Goal: Use online tool/utility: Utilize a website feature to perform a specific function

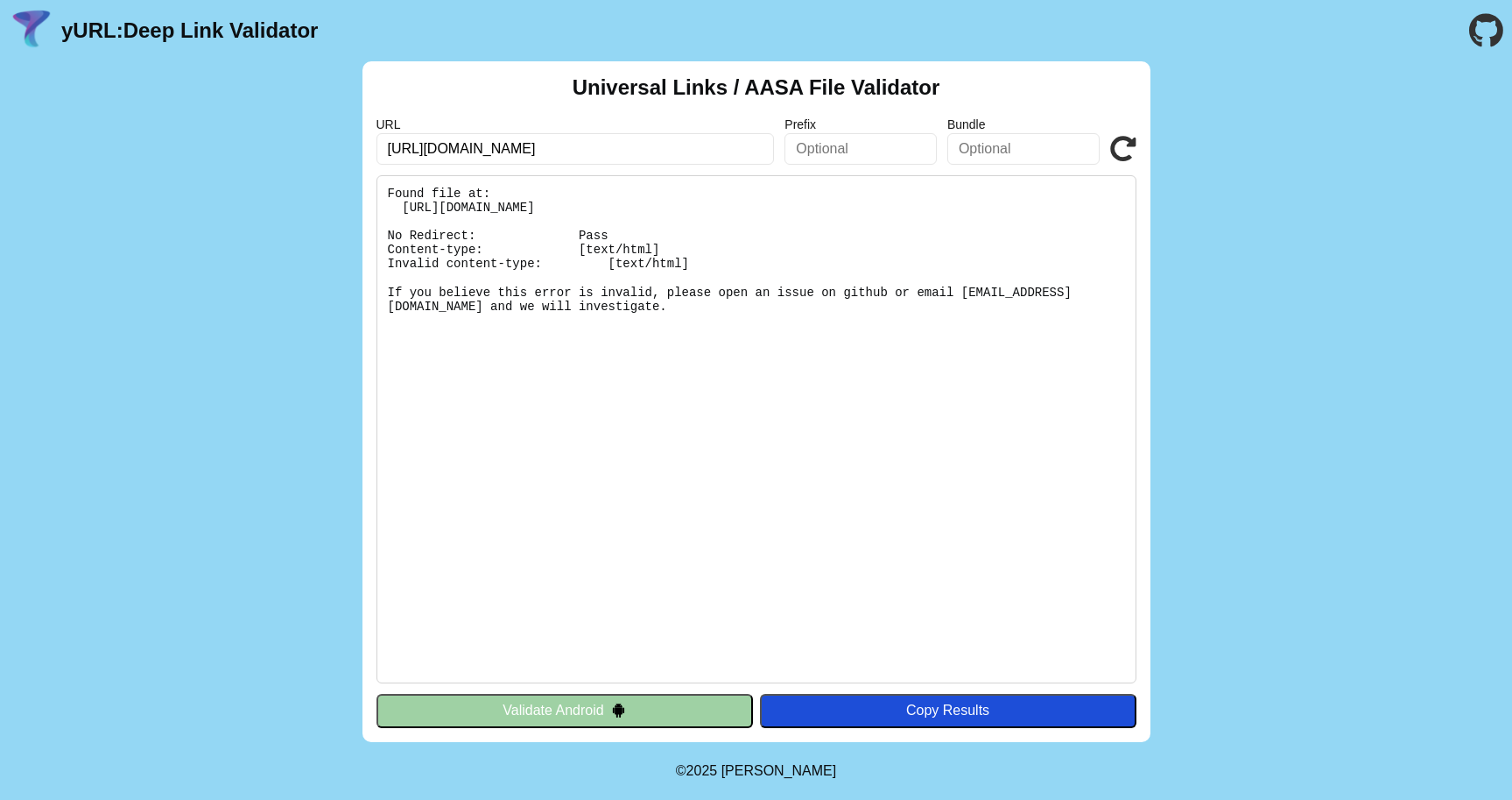
click at [641, 151] on input "https://mascotte.ru/catalog/women/" at bounding box center [575, 149] width 398 height 32
paste input "henderson.ru"
drag, startPoint x: 641, startPoint y: 151, endPoint x: 345, endPoint y: 150, distance: 296.0
click at [345, 150] on div "Universal Links / AASA File Validator URL https://henderson.ru/ Prefix Bundle V…" at bounding box center [756, 401] width 1512 height 681
type input "https://henderson.ru/"
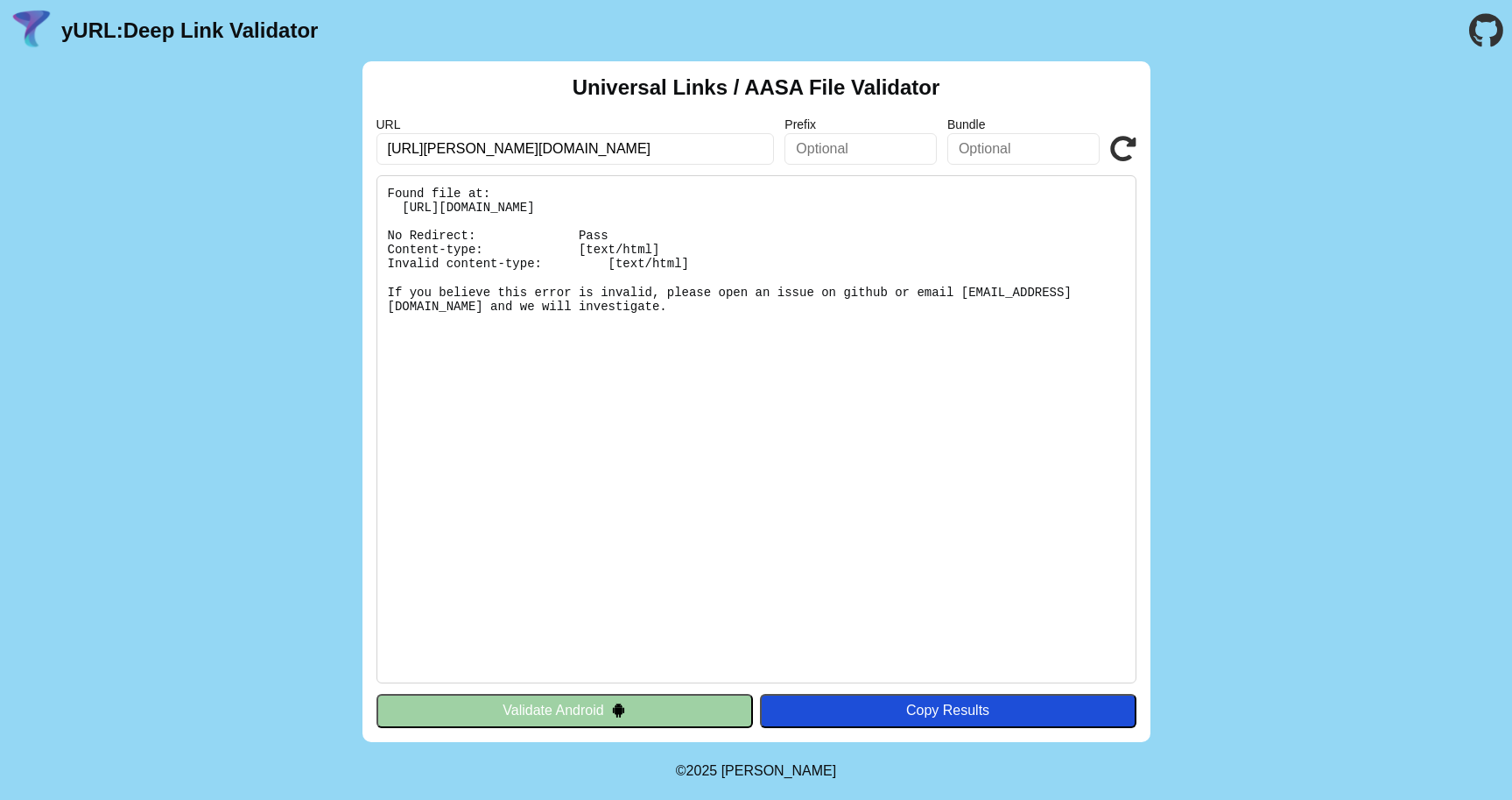
click at [1123, 148] on icon at bounding box center [1123, 149] width 26 height 26
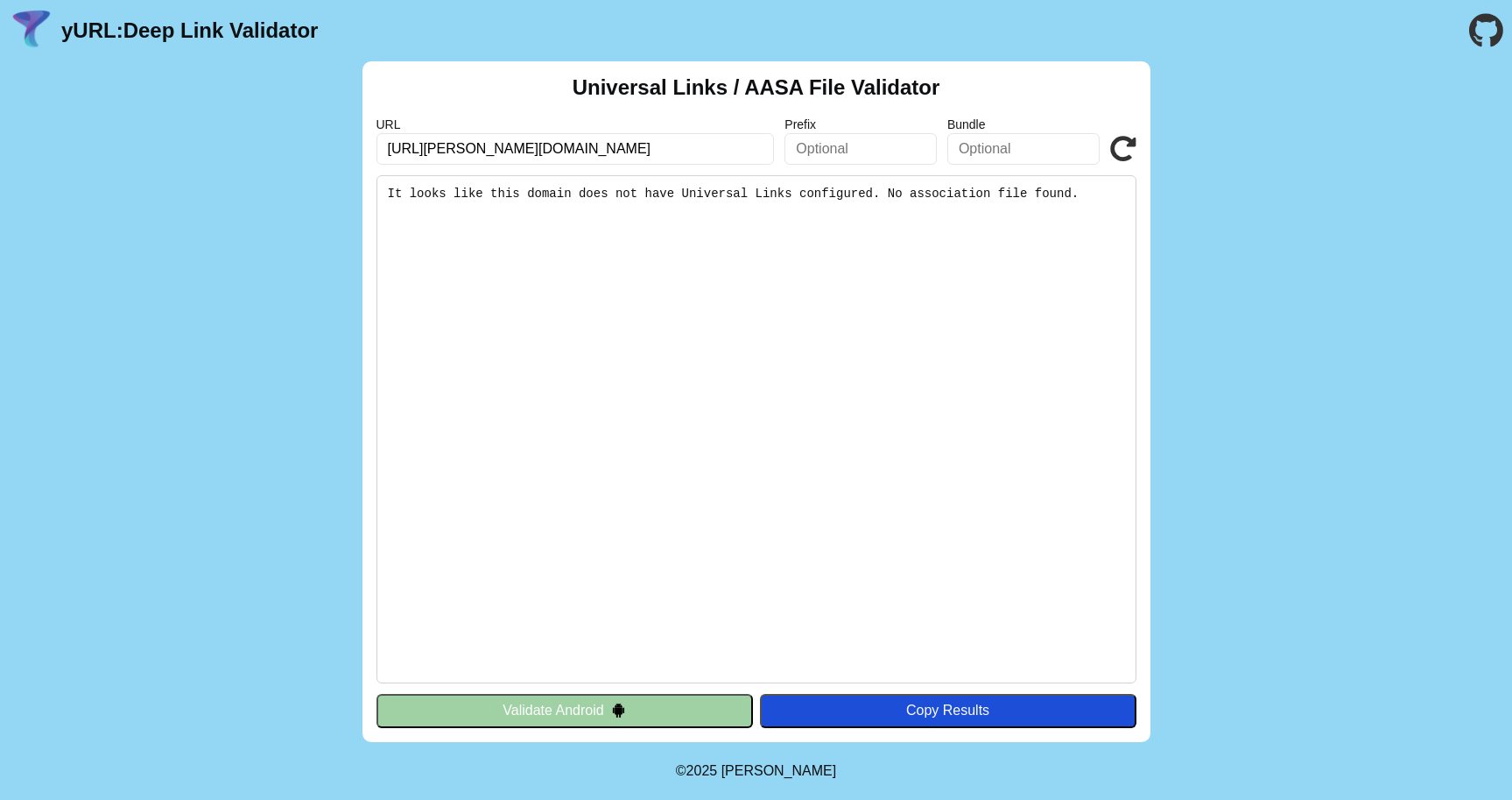
click at [560, 146] on input "[URL][PERSON_NAME][DOMAIN_NAME]" at bounding box center [575, 149] width 398 height 32
type input "[URL][DOMAIN_NAME]"
click at [1121, 154] on icon at bounding box center [1123, 149] width 26 height 26
click at [561, 702] on button "Validate Android" at bounding box center [564, 710] width 376 height 34
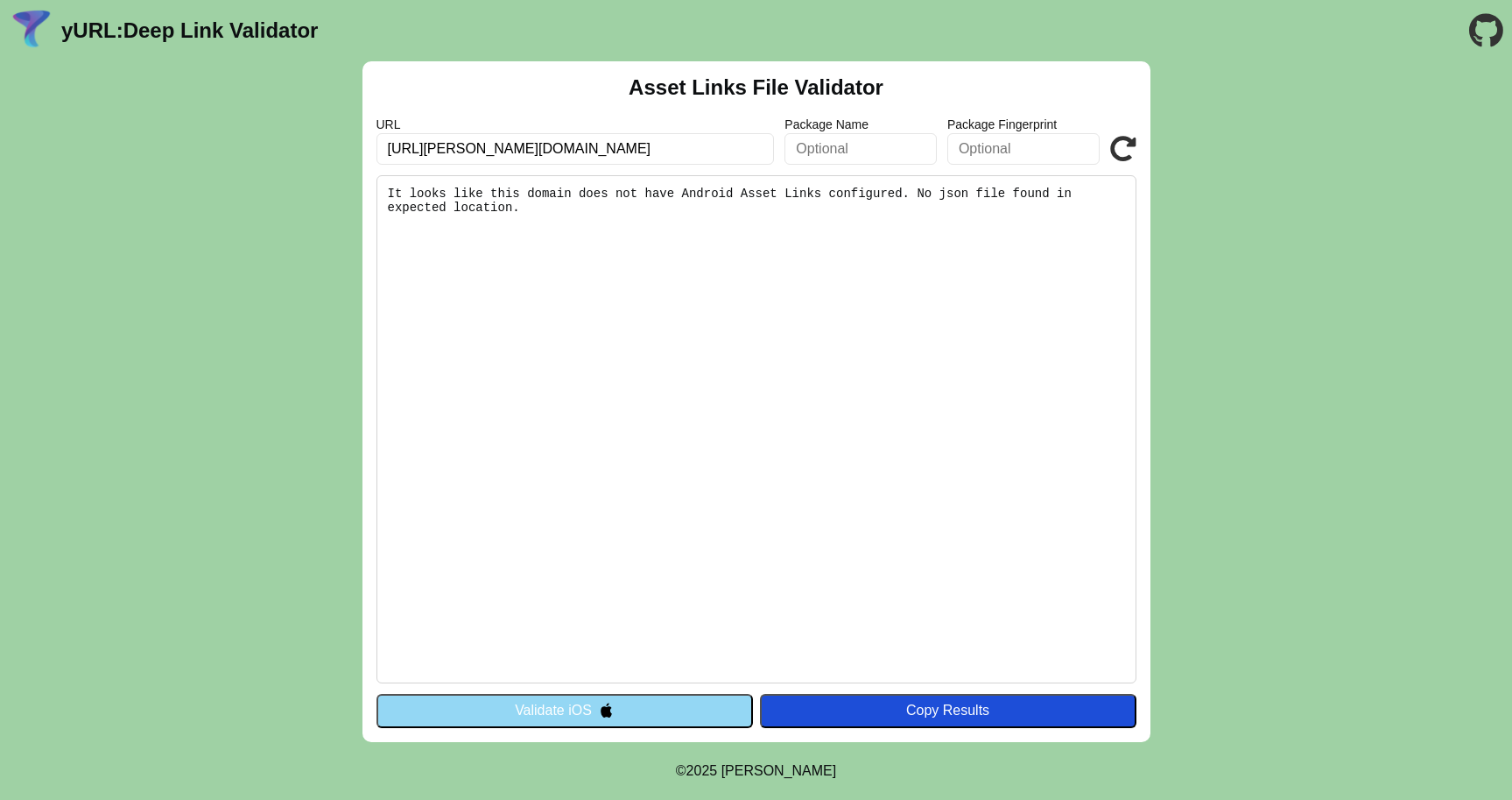
click at [565, 716] on button "Validate iOS" at bounding box center [564, 710] width 376 height 34
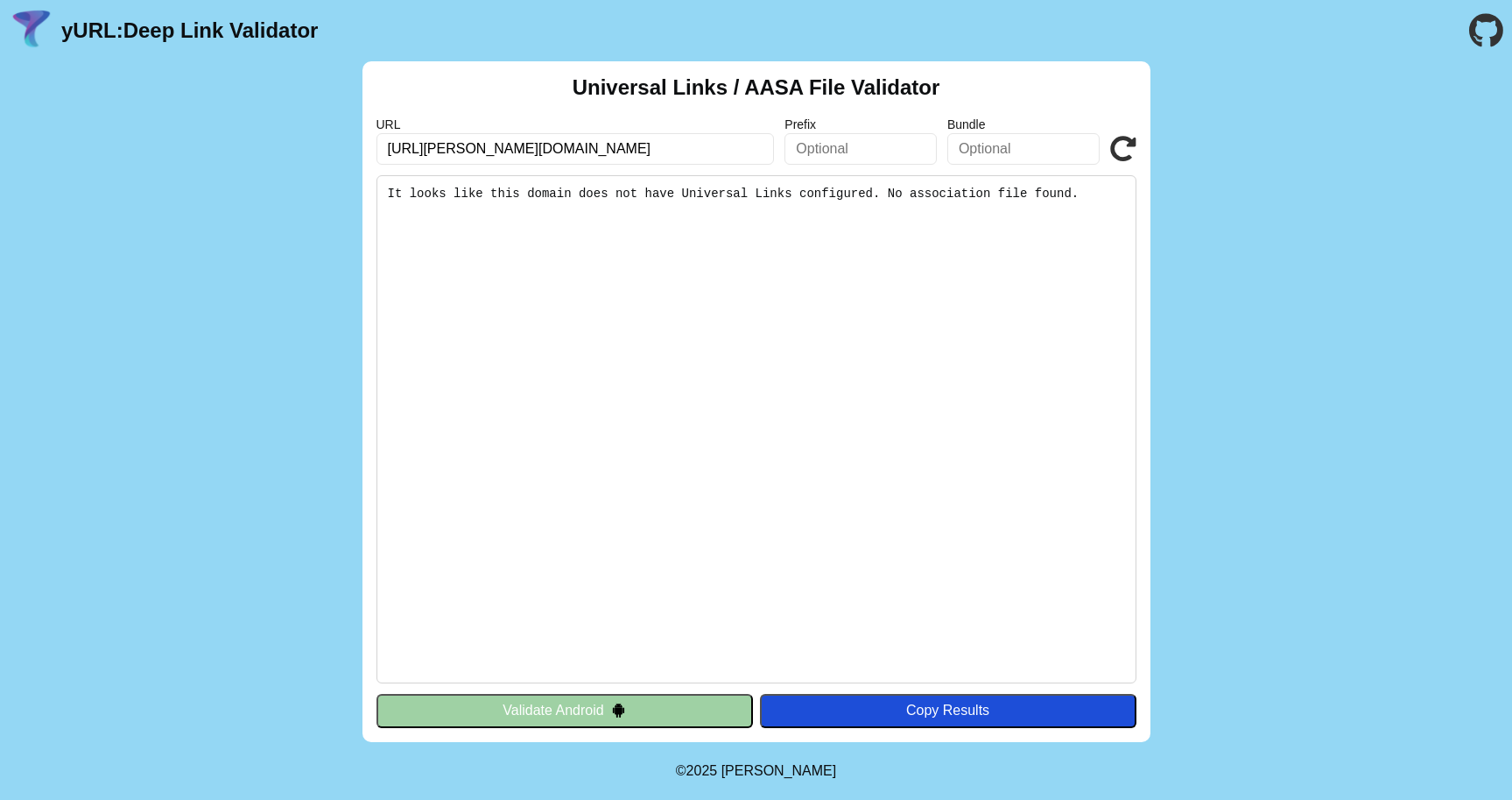
click at [561, 150] on input "[URL][PERSON_NAME][DOMAIN_NAME]" at bounding box center [575, 149] width 398 height 32
drag, startPoint x: 0, startPoint y: 0, endPoint x: 462, endPoint y: 148, distance: 485.1
click at [462, 148] on input "[URL][PERSON_NAME][DOMAIN_NAME]" at bounding box center [575, 149] width 398 height 32
click at [643, 148] on input "[URL][DOMAIN_NAME]" at bounding box center [575, 149] width 398 height 32
drag, startPoint x: 643, startPoint y: 148, endPoint x: 356, endPoint y: 126, distance: 287.8
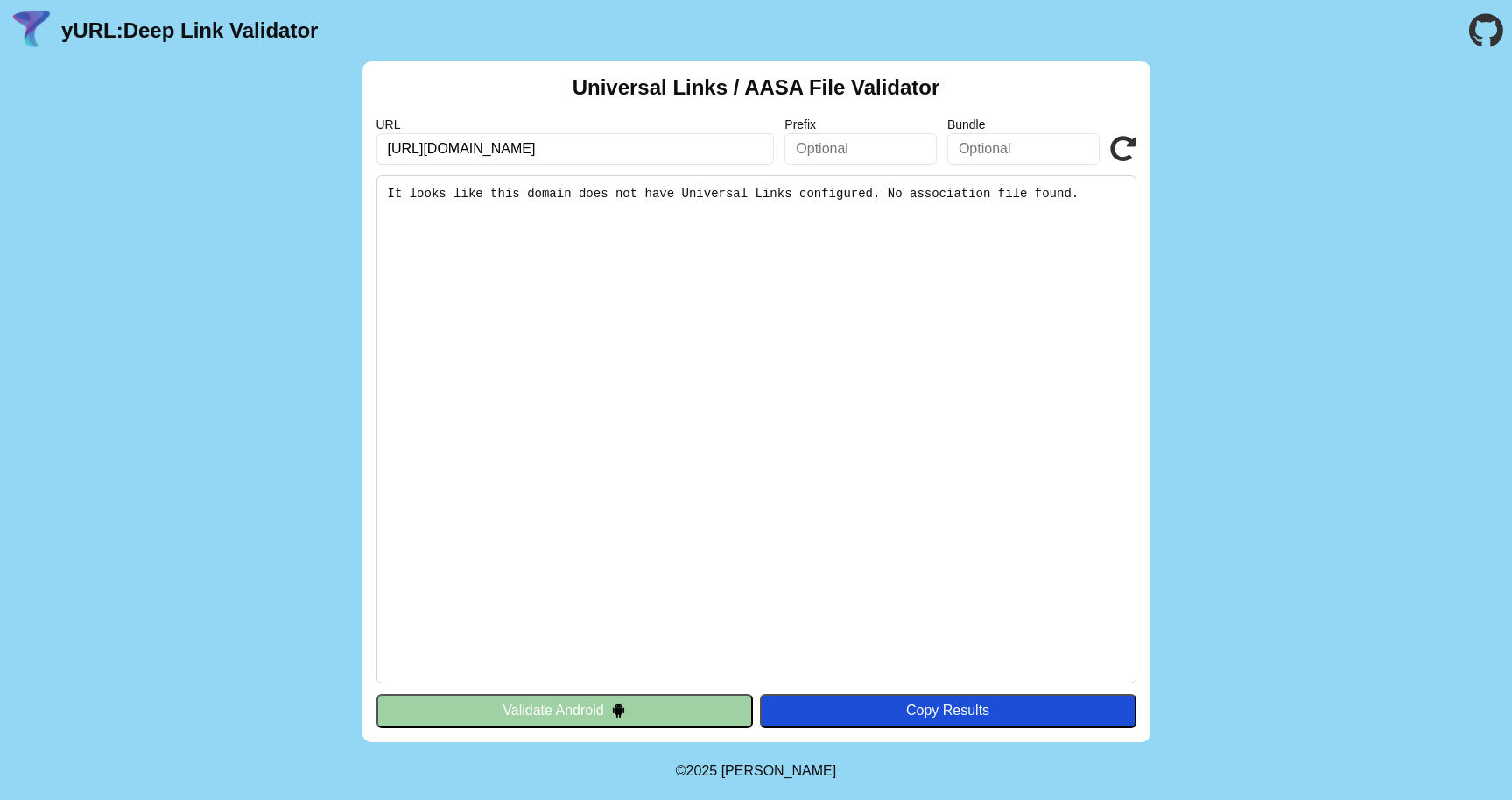
click at [356, 126] on div "Universal Links / AASA File Validator URL https://marioberlucci.ru Prefix Bundl…" at bounding box center [756, 401] width 1512 height 681
type input "[URL][DOMAIN_NAME]"
click at [1121, 149] on icon at bounding box center [1123, 149] width 26 height 26
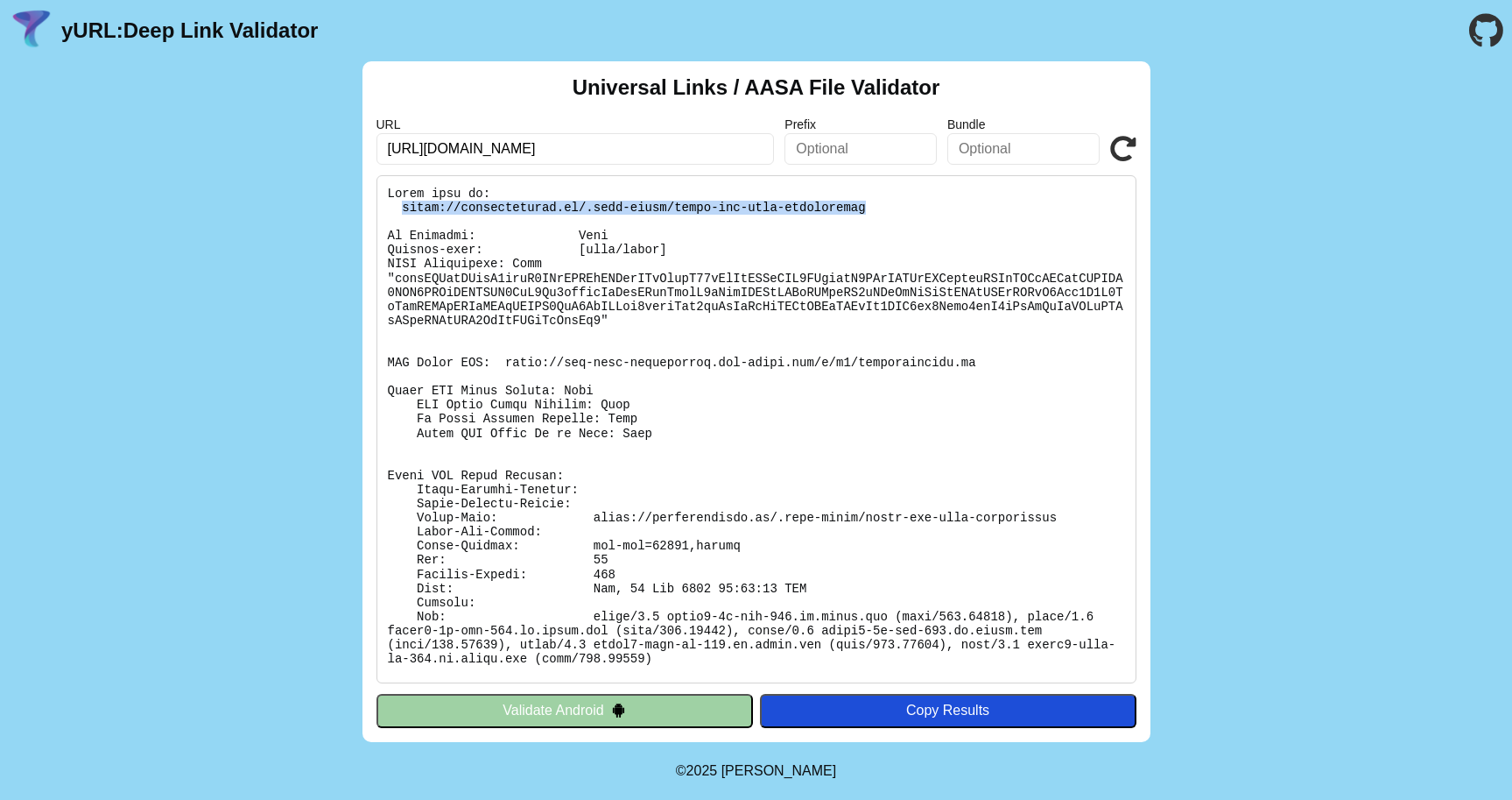
drag, startPoint x: 874, startPoint y: 207, endPoint x: 399, endPoint y: 202, distance: 475.0
click at [399, 202] on pre at bounding box center [756, 429] width 760 height 508
click at [552, 149] on input "[URL][DOMAIN_NAME]" at bounding box center [575, 149] width 398 height 32
paste input "[DOMAIN_NAME][URL]"
drag, startPoint x: 552, startPoint y: 149, endPoint x: 314, endPoint y: 140, distance: 238.2
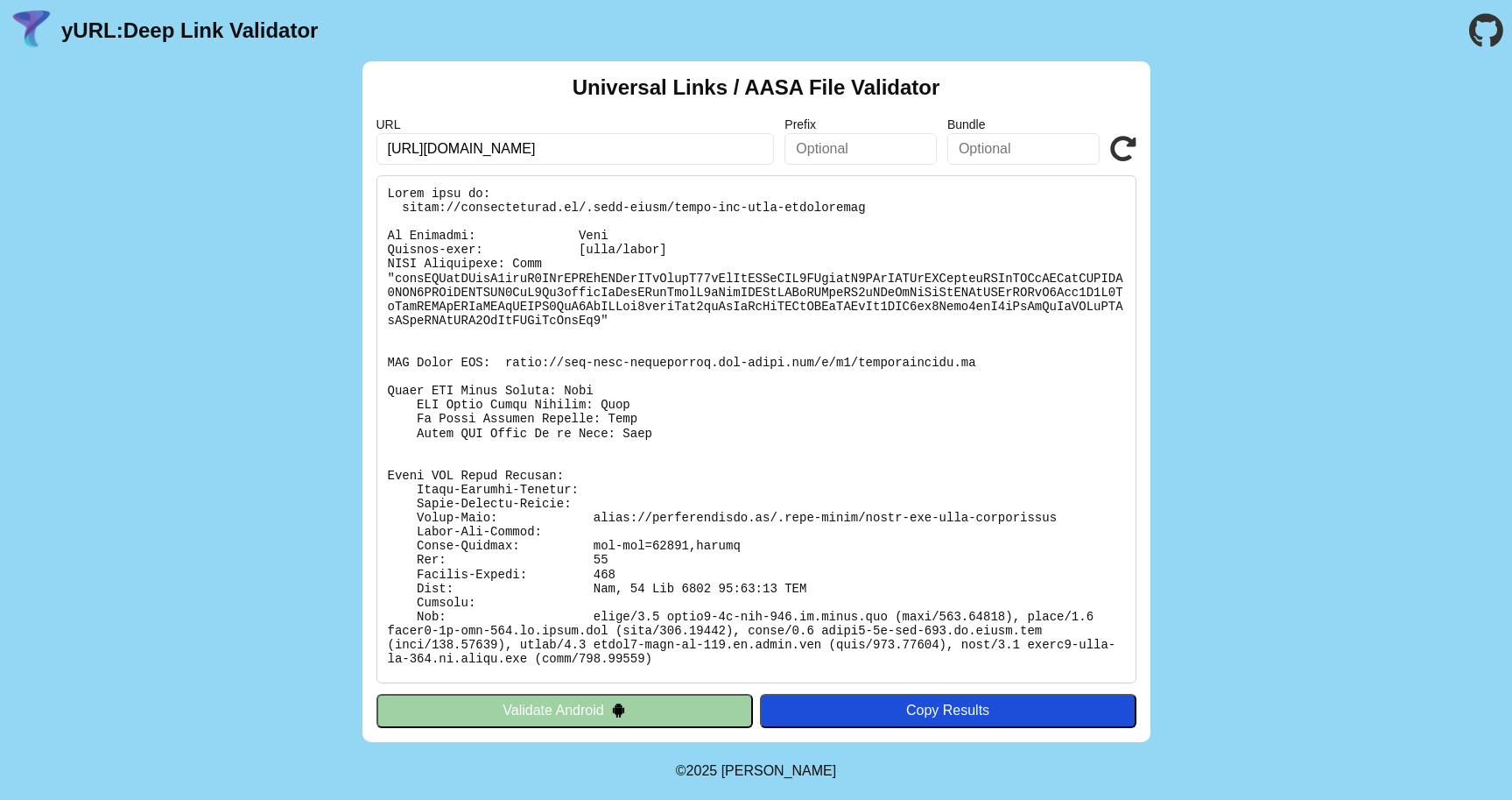
click at [314, 140] on div "Universal Links / AASA File Validator URL [URL][DOMAIN_NAME] Prefix Bundle Vali…" at bounding box center [756, 401] width 1512 height 681
type input "[URL][DOMAIN_NAME]"
click at [1121, 140] on icon at bounding box center [1123, 149] width 26 height 26
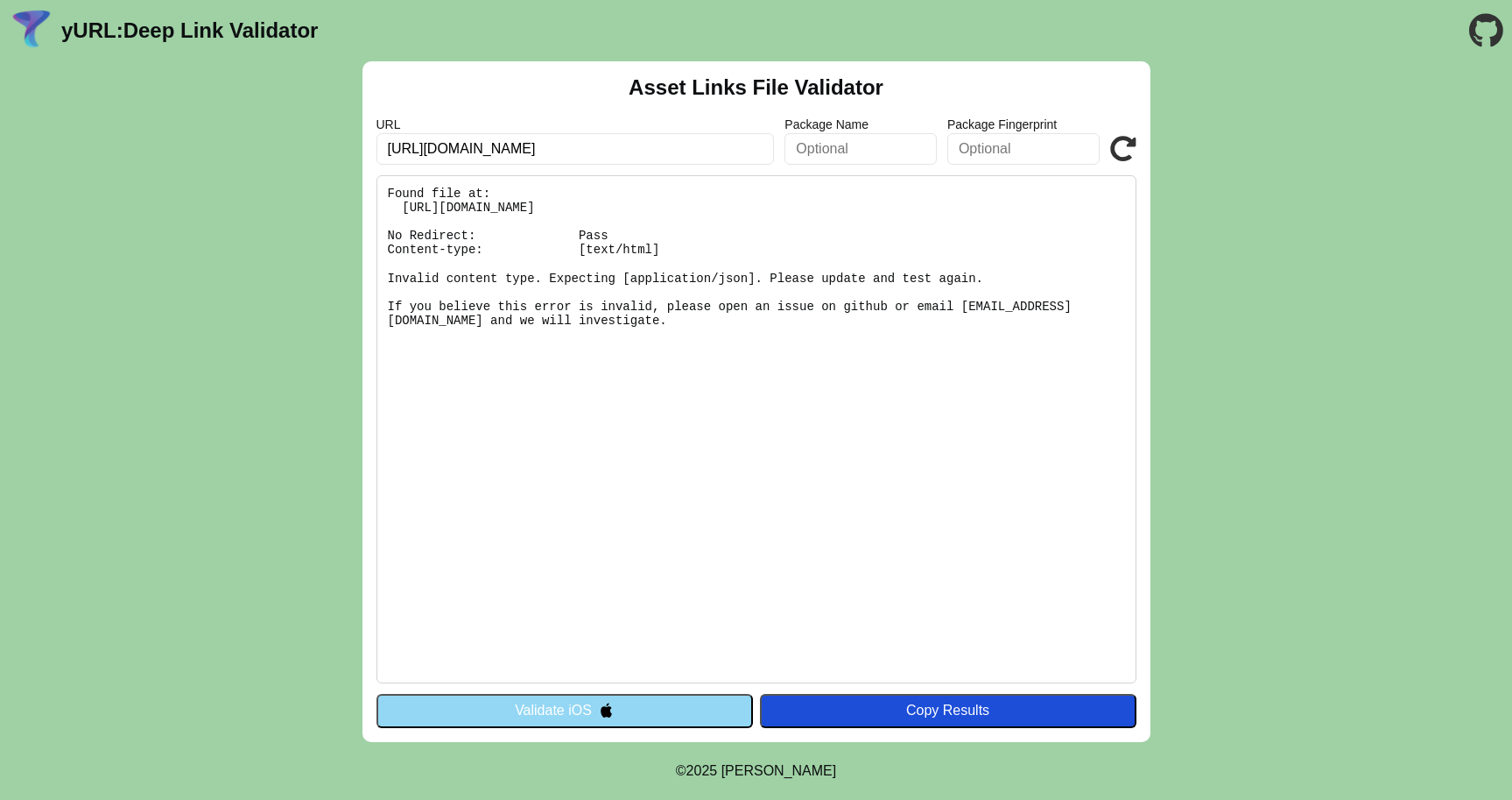
click at [563, 717] on button "Validate iOS" at bounding box center [564, 710] width 376 height 34
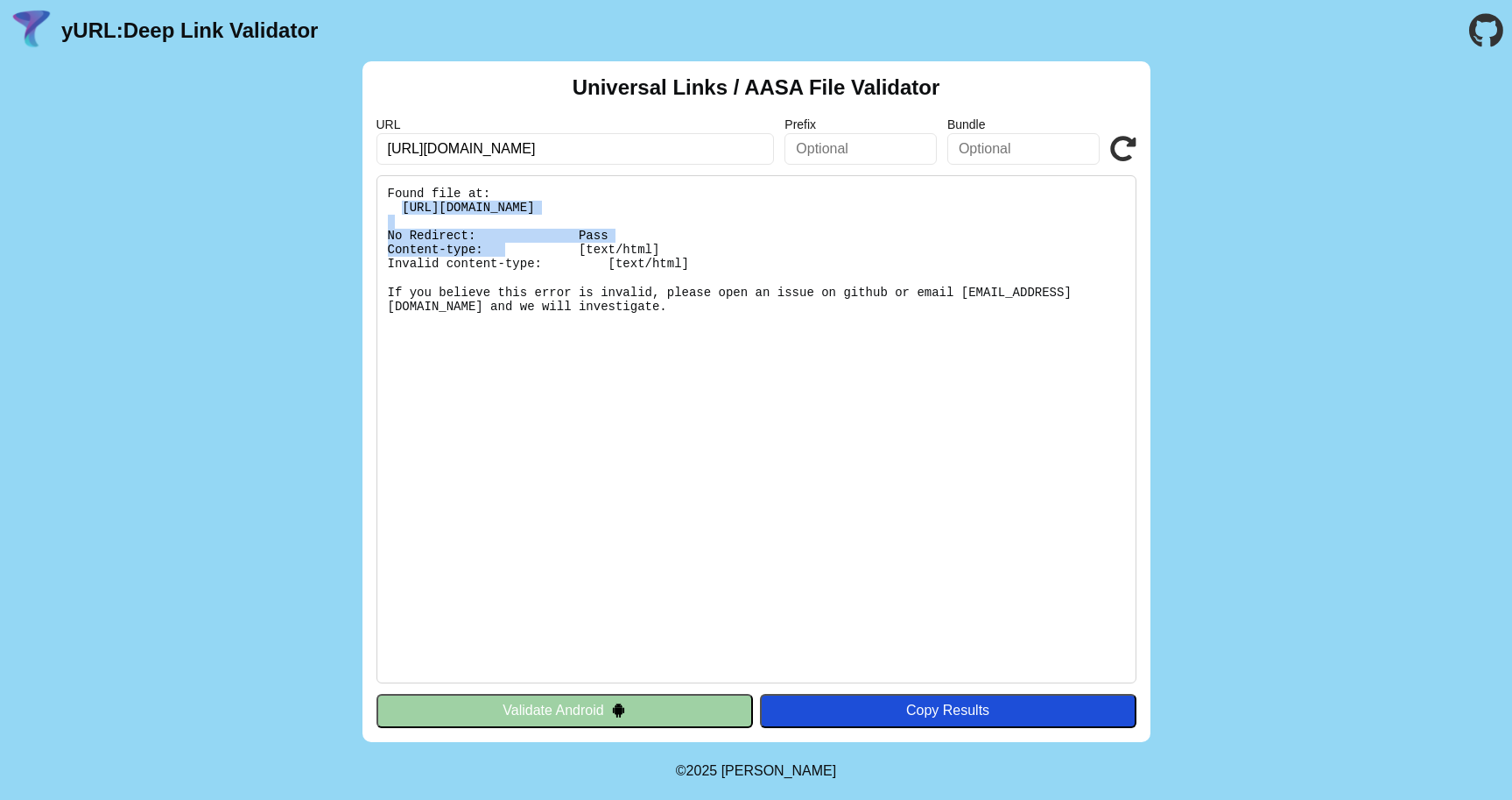
drag, startPoint x: 834, startPoint y: 203, endPoint x: 402, endPoint y: 210, distance: 432.1
click at [402, 210] on pre "Found file at: [URL][DOMAIN_NAME] No Redirect: Pass Content-type: [text/html] I…" at bounding box center [756, 429] width 760 height 508
copy pre "[URL][DOMAIN_NAME]"
click at [612, 148] on input "[URL][DOMAIN_NAME]" at bounding box center [575, 149] width 398 height 32
type input "[URL][DOMAIN_NAME]"
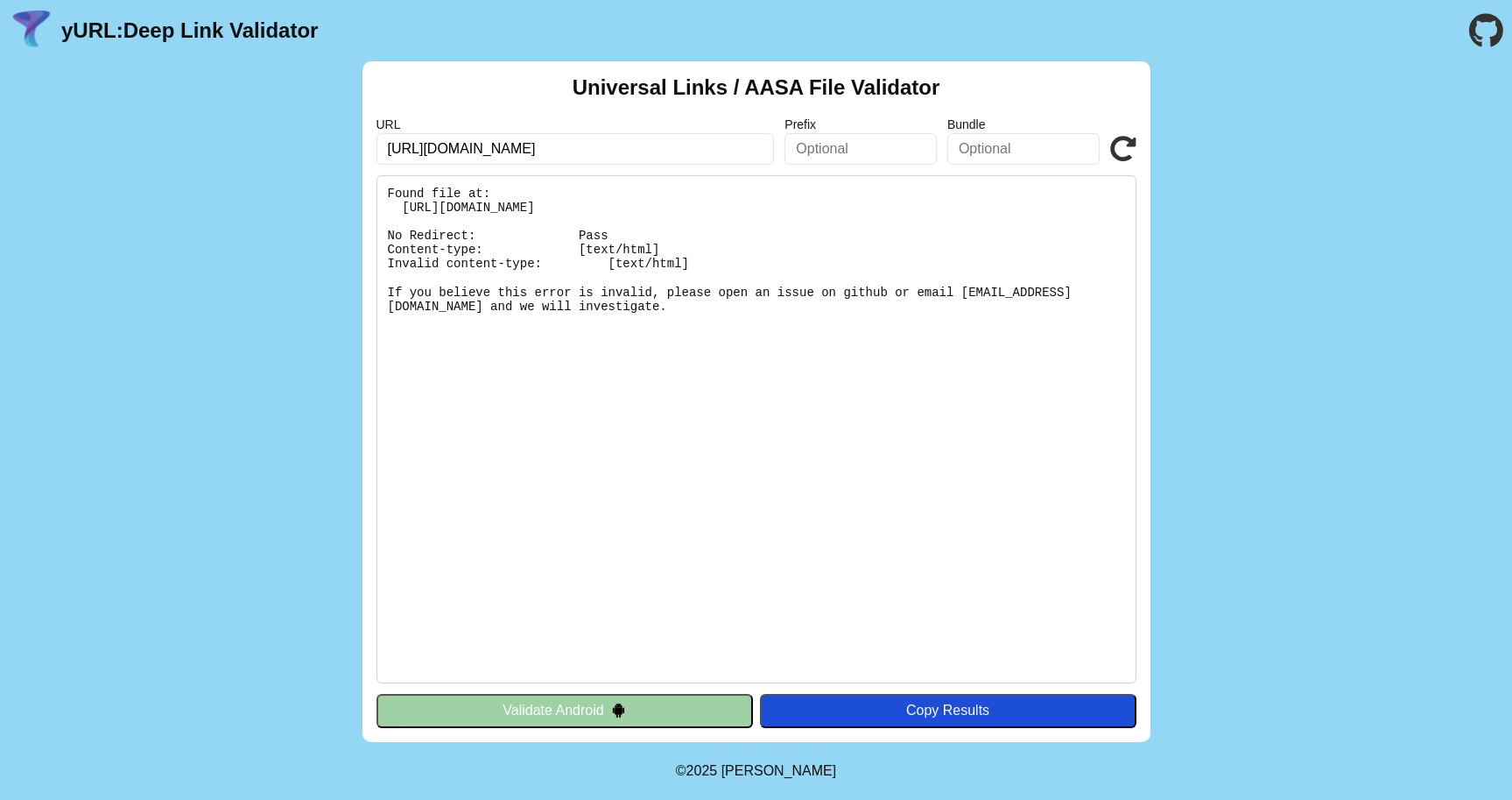
click at [1119, 149] on icon at bounding box center [1123, 149] width 26 height 26
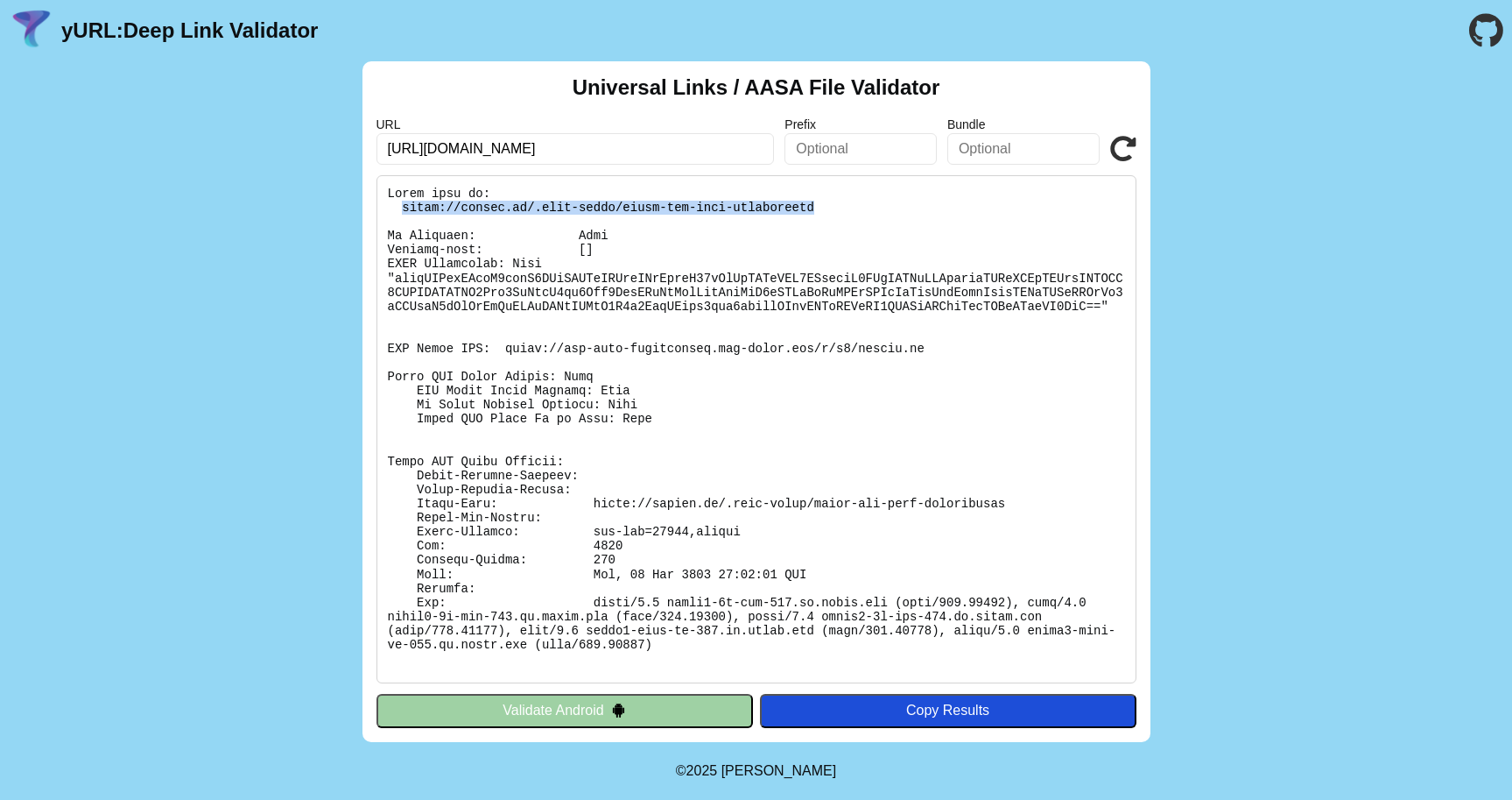
drag, startPoint x: 815, startPoint y: 206, endPoint x: 404, endPoint y: 211, distance: 411.0
click at [404, 211] on pre at bounding box center [756, 429] width 760 height 508
click at [500, 148] on input "https://amwine.ru" at bounding box center [575, 149] width 398 height 32
type input "https://finnflare.ru"
click at [1115, 155] on icon at bounding box center [1123, 149] width 26 height 26
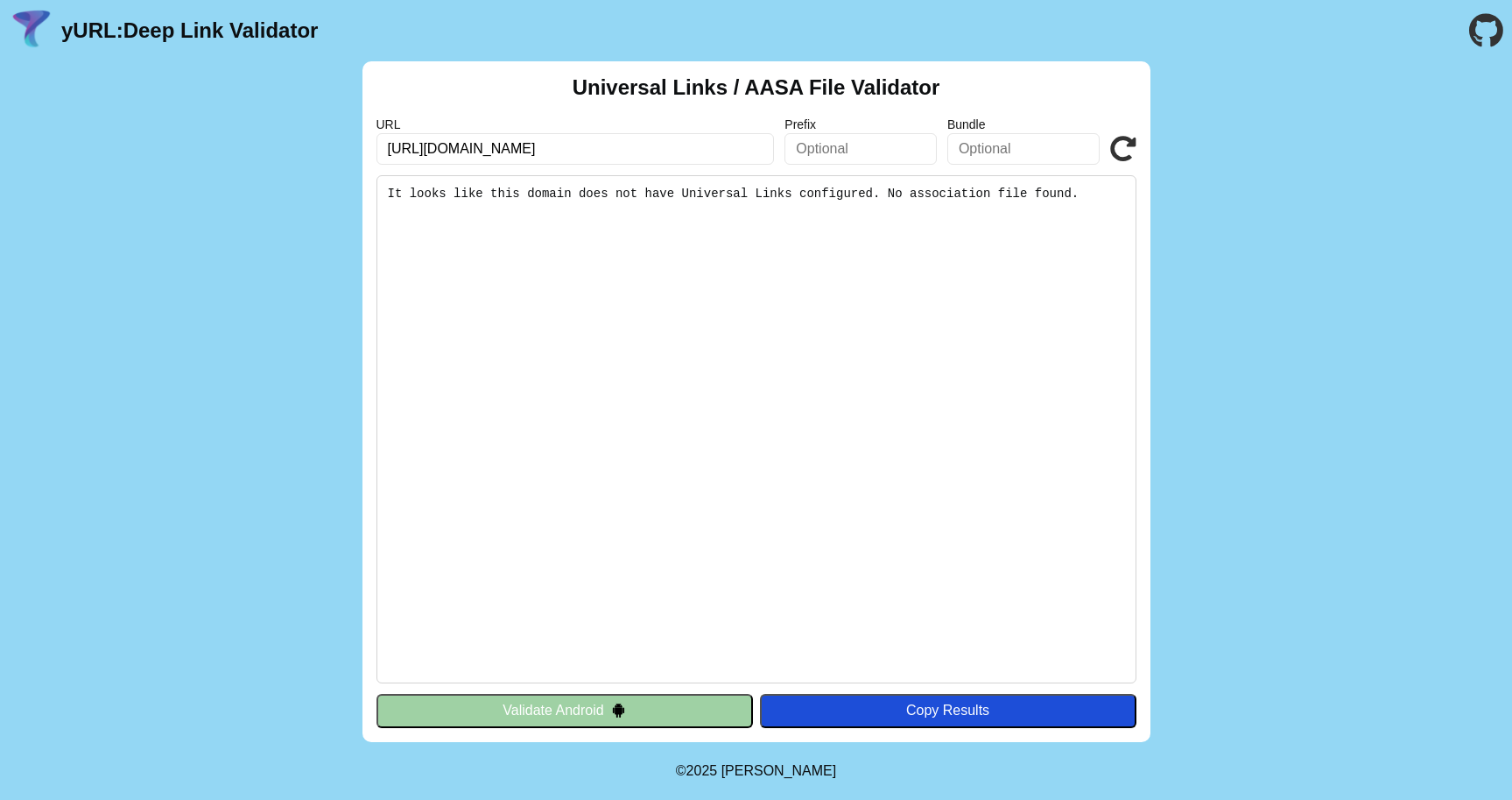
click at [477, 155] on input "[URL][DOMAIN_NAME]" at bounding box center [575, 149] width 398 height 32
type input "https://traektoria.ru"
click at [1119, 145] on icon at bounding box center [1123, 149] width 26 height 26
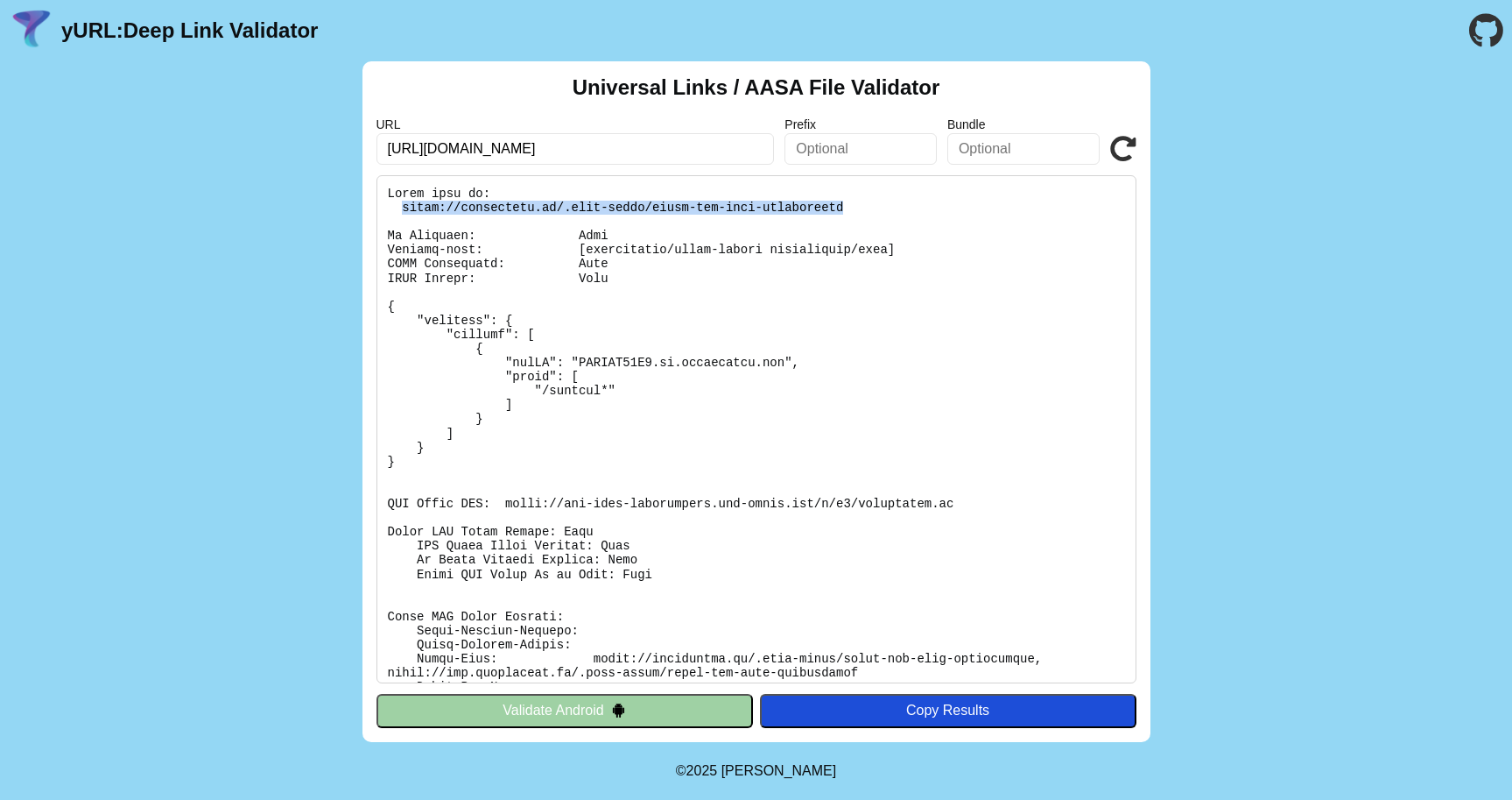
drag, startPoint x: 845, startPoint y: 206, endPoint x: 400, endPoint y: 214, distance: 445.1
click at [400, 214] on pre at bounding box center [756, 429] width 760 height 508
copy pre "https://traektoria.ru/.well-known/apple-app-site-association"
click at [514, 144] on input "https://traektoria.ru" at bounding box center [575, 149] width 398 height 32
type input "https://elemis.ru"
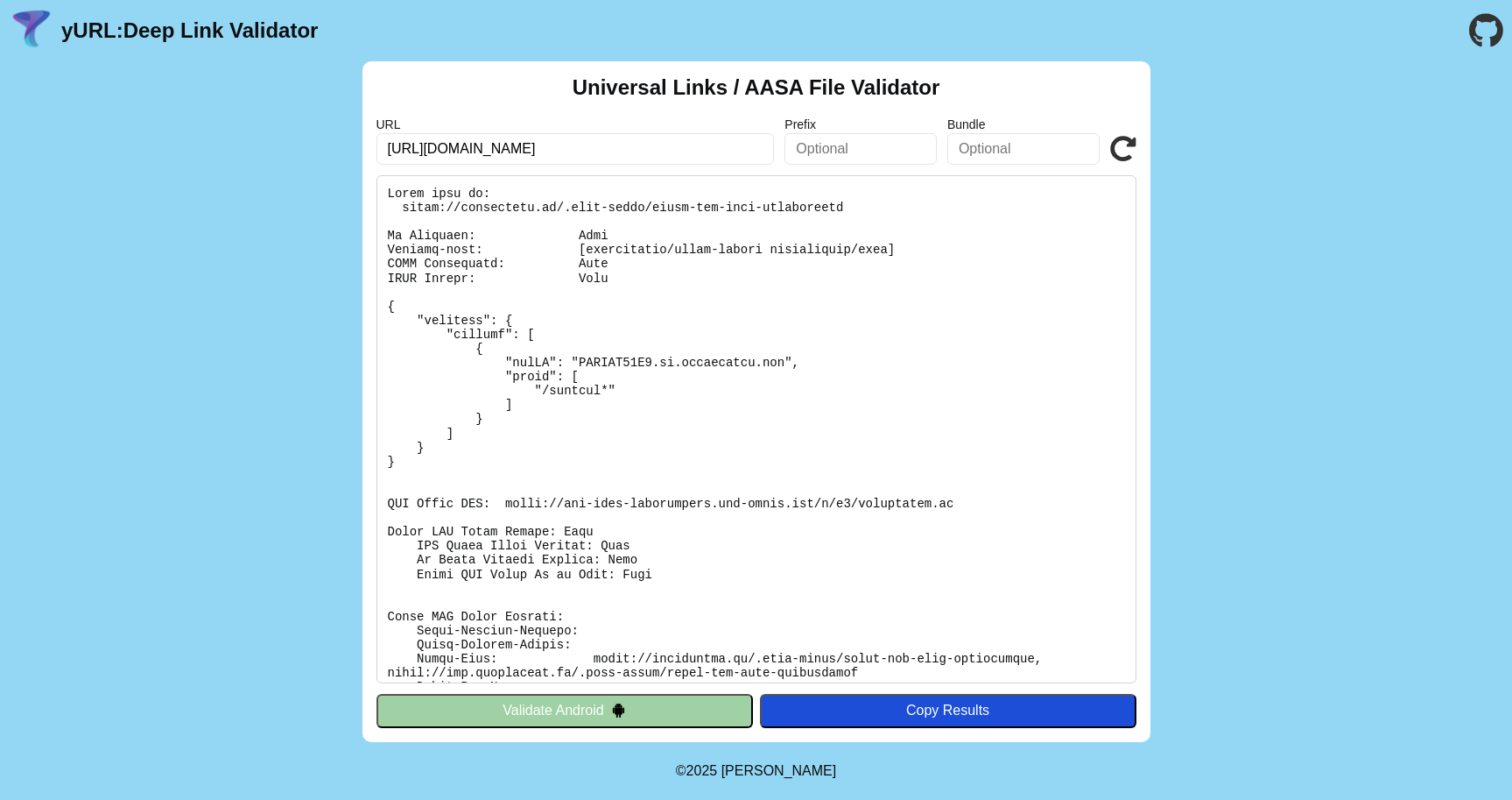
click at [1121, 151] on icon at bounding box center [1123, 149] width 26 height 26
